Goal: Information Seeking & Learning: Learn about a topic

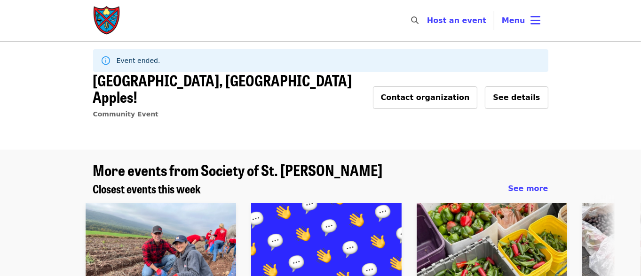
click at [113, 20] on img "Main navigation" at bounding box center [107, 21] width 28 height 30
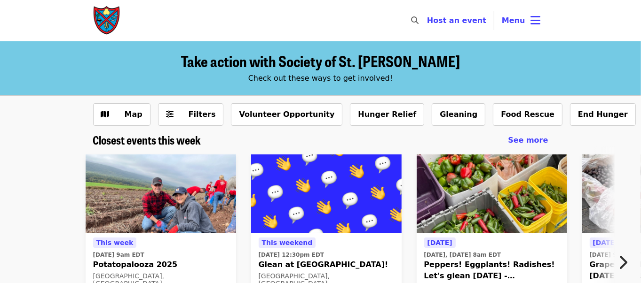
scroll to position [47, 0]
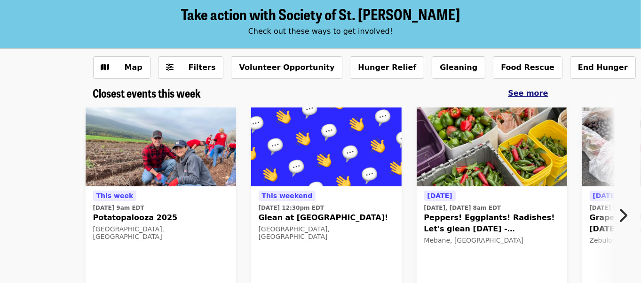
click at [528, 92] on span "See more" at bounding box center [528, 93] width 40 height 9
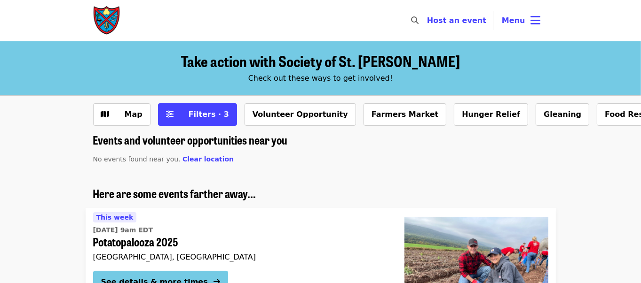
scroll to position [47, 0]
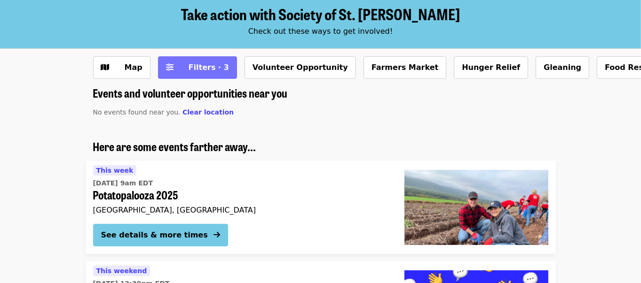
click at [217, 70] on button "Filters · 3" at bounding box center [197, 67] width 79 height 23
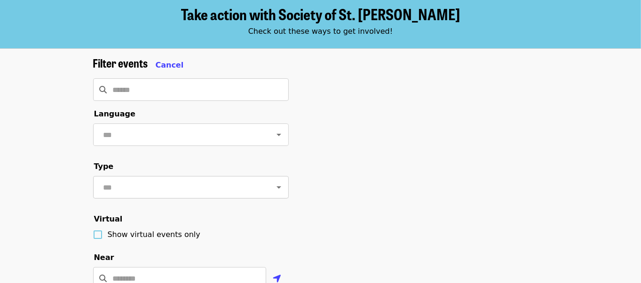
scroll to position [188, 0]
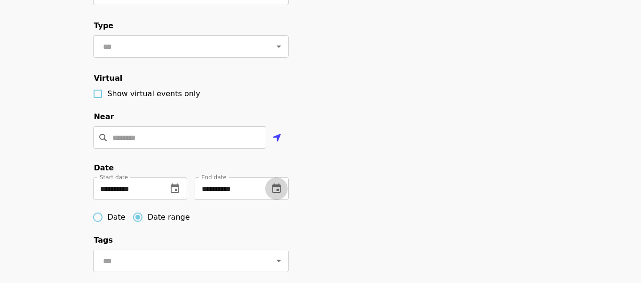
click at [281, 195] on icon "change date" at bounding box center [276, 188] width 11 height 11
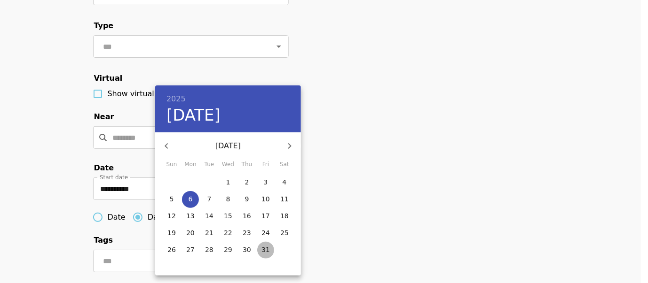
click at [263, 250] on p "31" at bounding box center [265, 249] width 8 height 9
type input "**********"
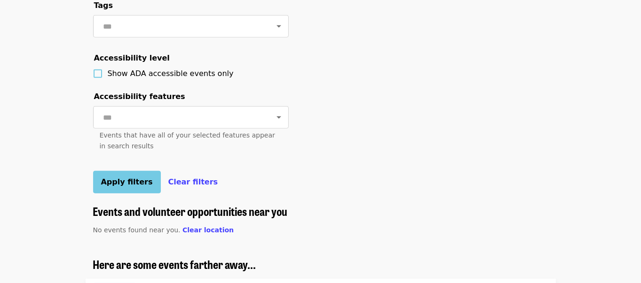
scroll to position [564, 0]
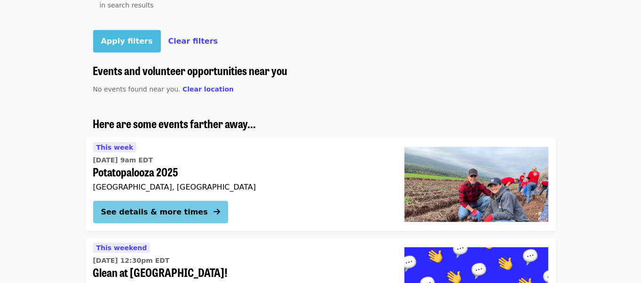
click at [127, 46] on span "Apply filters" at bounding box center [127, 41] width 52 height 9
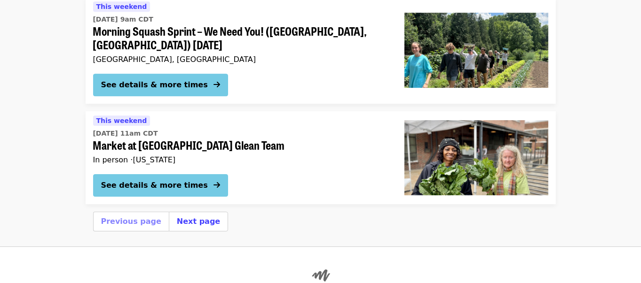
scroll to position [2727, 0]
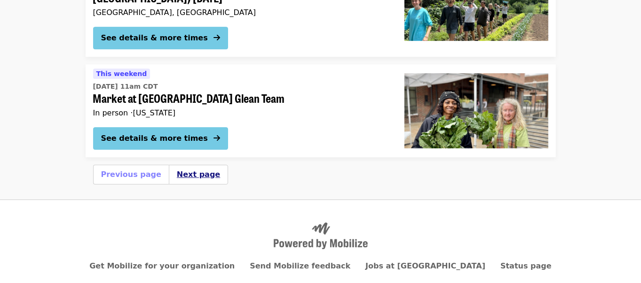
click at [180, 169] on button "Next page" at bounding box center [198, 174] width 43 height 11
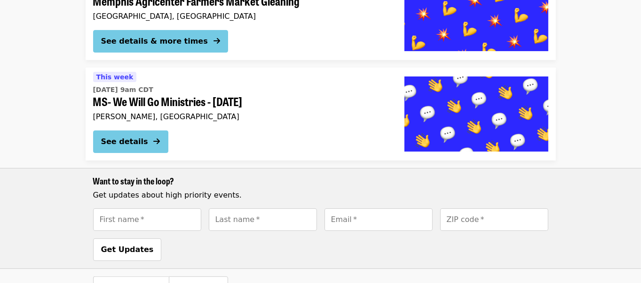
scroll to position [188, 0]
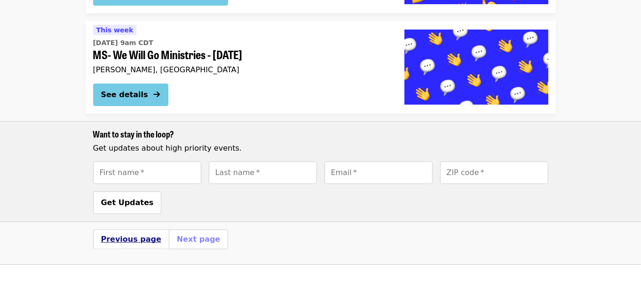
click at [130, 240] on button "Previous page" at bounding box center [131, 239] width 60 height 11
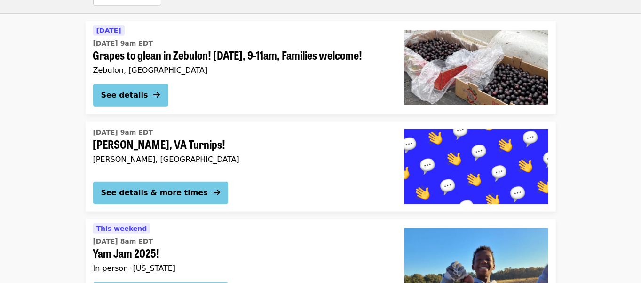
scroll to position [658, 0]
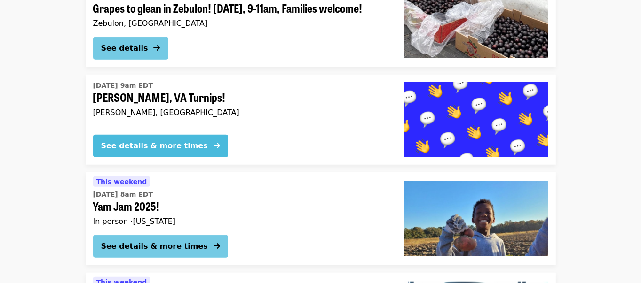
click at [127, 152] on div "See details & more times" at bounding box center [154, 146] width 107 height 11
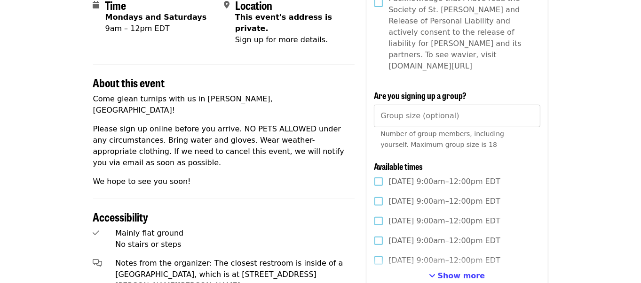
scroll to position [282, 0]
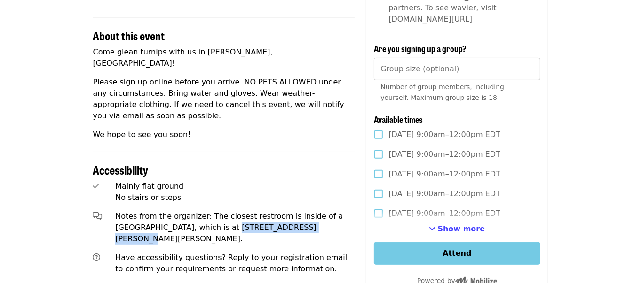
drag, startPoint x: 178, startPoint y: 197, endPoint x: 260, endPoint y: 195, distance: 81.8
click at [260, 212] on span "Notes from the organizer: The closest restroom is inside of a [GEOGRAPHIC_DATA]…" at bounding box center [229, 227] width 228 height 31
copy span "[STREET_ADDRESS][PERSON_NAME][PERSON_NAME]"
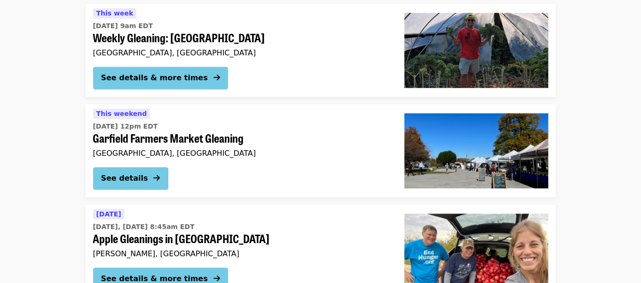
scroll to position [1786, 0]
